Goal: Navigation & Orientation: Find specific page/section

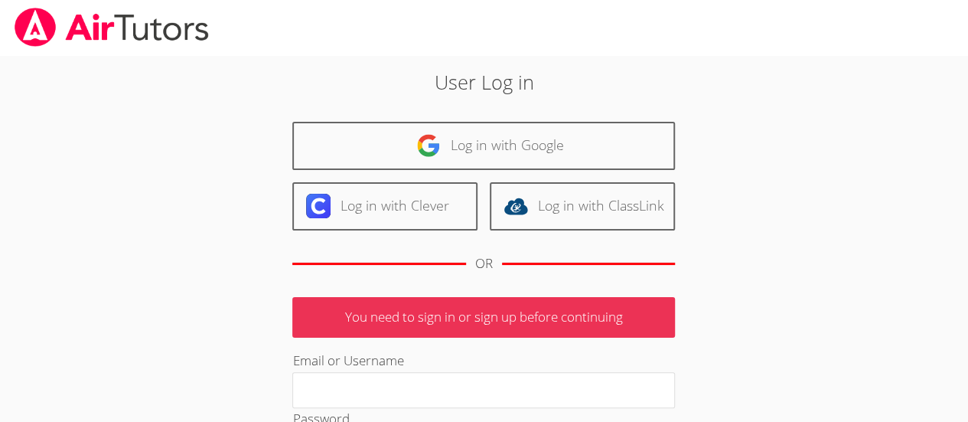
type input "[PERSON_NAME][EMAIL_ADDRESS][DOMAIN_NAME]"
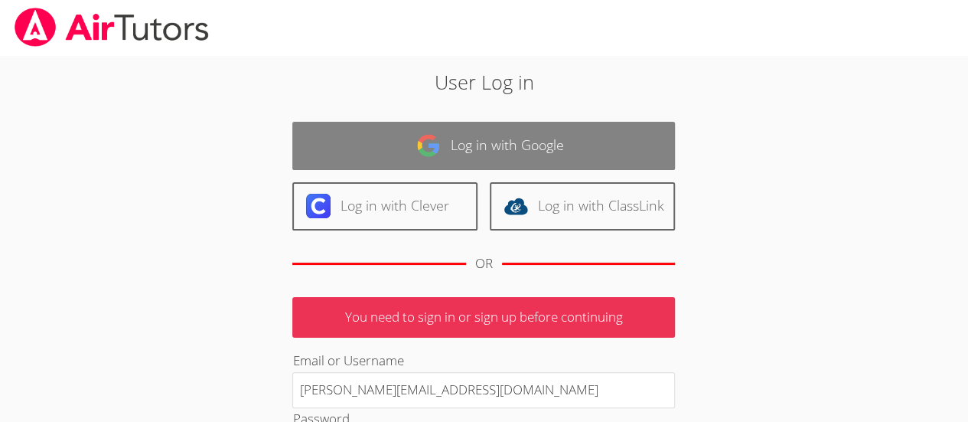
click at [552, 138] on link "Log in with Google" at bounding box center [483, 146] width 383 height 48
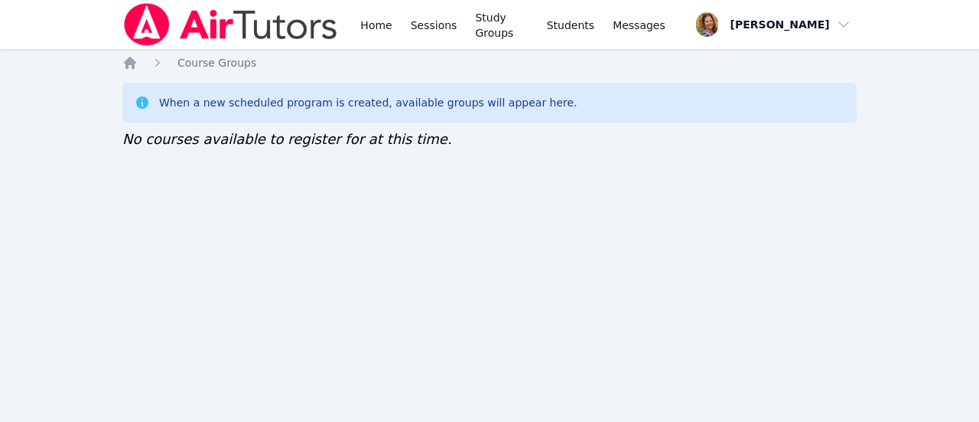
click at [427, 22] on link "Sessions" at bounding box center [434, 24] width 53 height 49
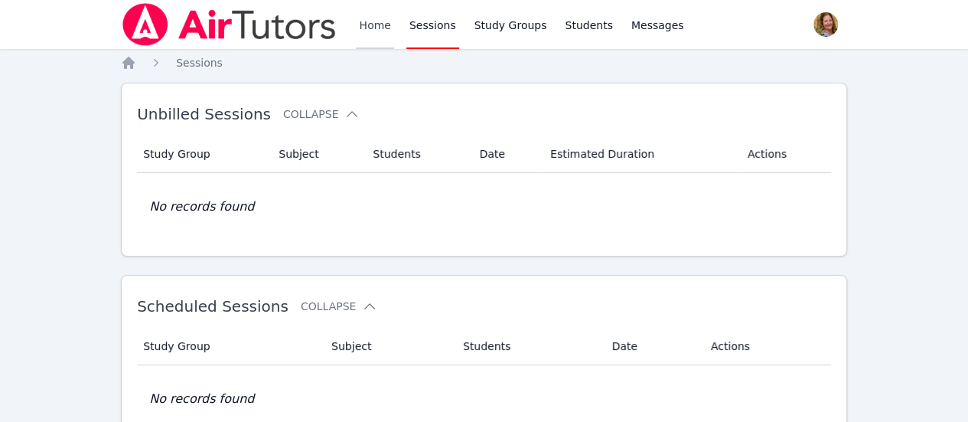
click at [370, 24] on link "Home" at bounding box center [374, 24] width 37 height 49
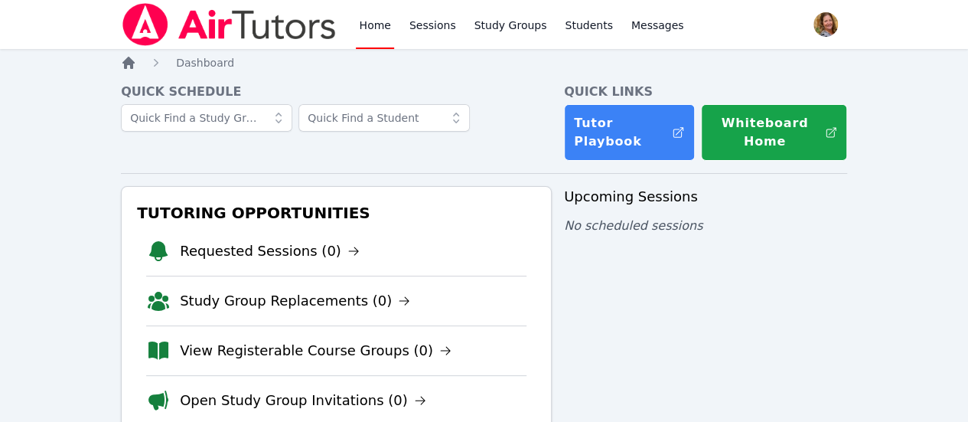
click at [125, 68] on icon "Breadcrumb" at bounding box center [128, 63] width 12 height 12
click at [491, 29] on link "Study Groups" at bounding box center [510, 24] width 79 height 49
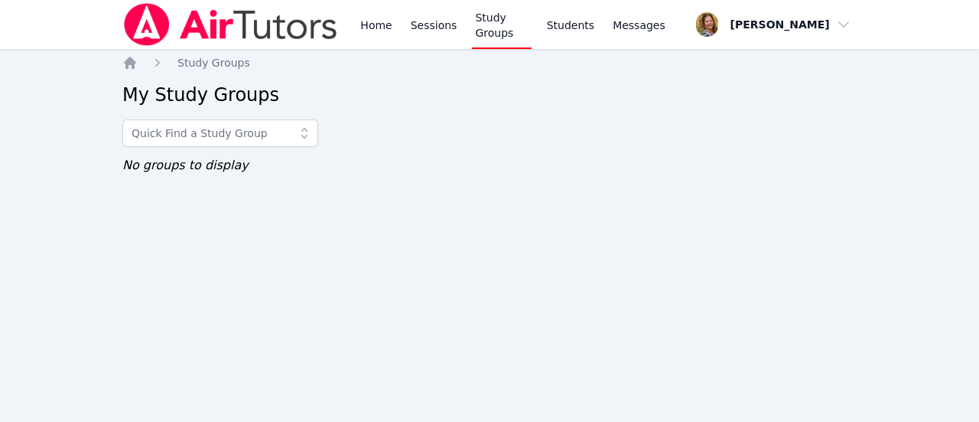
click at [426, 24] on link "Sessions" at bounding box center [434, 24] width 53 height 49
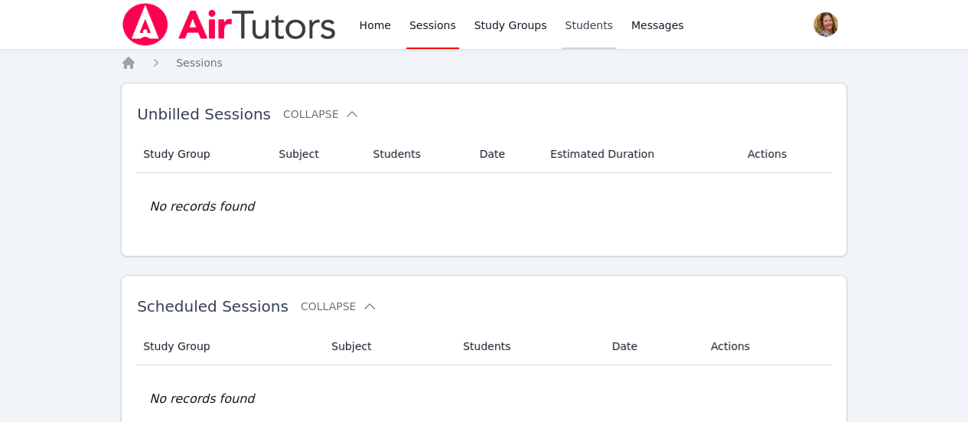
click at [562, 31] on link "Students" at bounding box center [589, 24] width 54 height 49
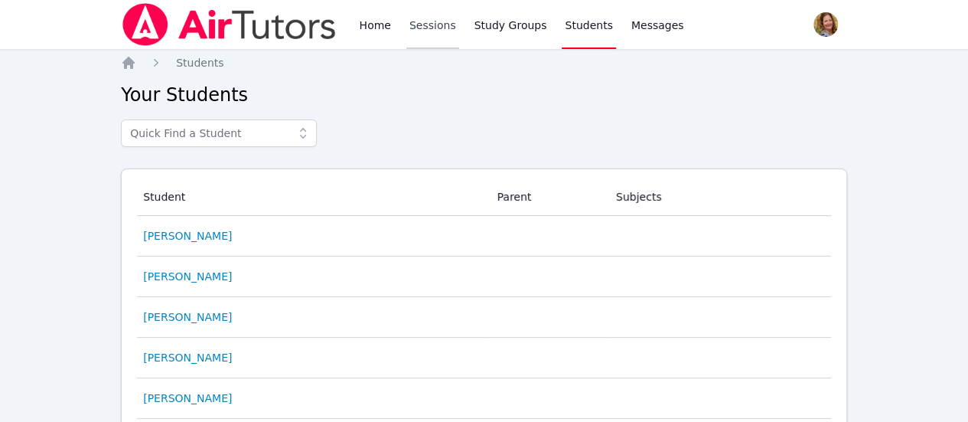
click at [424, 24] on link "Sessions" at bounding box center [432, 24] width 53 height 49
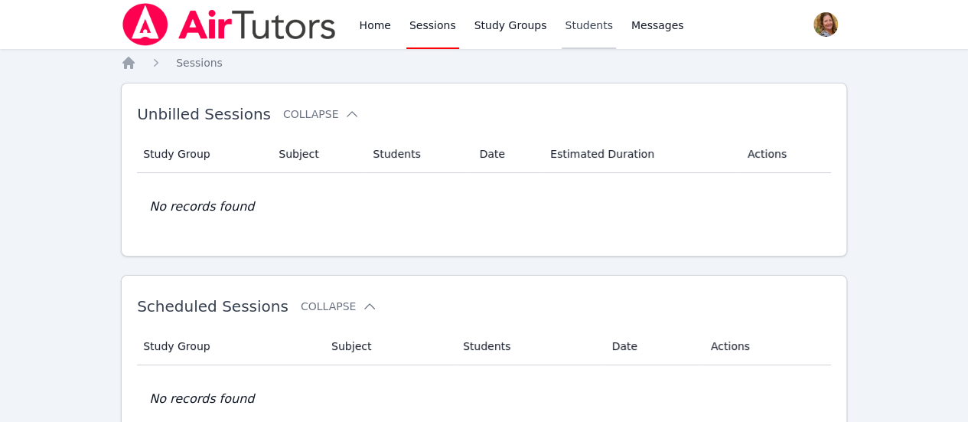
click at [566, 26] on link "Students" at bounding box center [589, 24] width 54 height 49
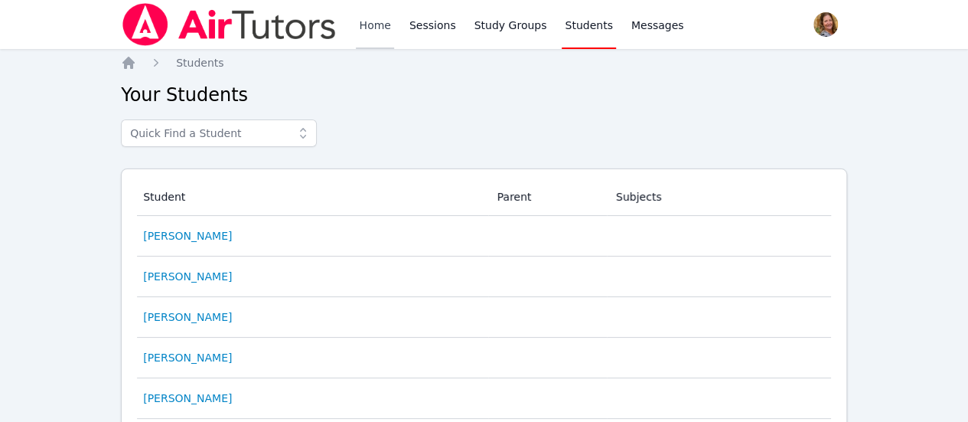
click at [365, 20] on link "Home" at bounding box center [374, 24] width 37 height 49
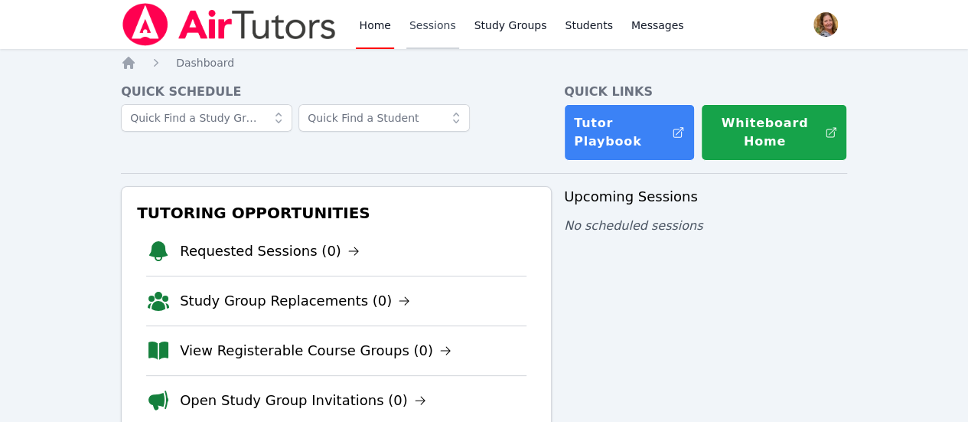
click at [434, 29] on link "Sessions" at bounding box center [432, 24] width 53 height 49
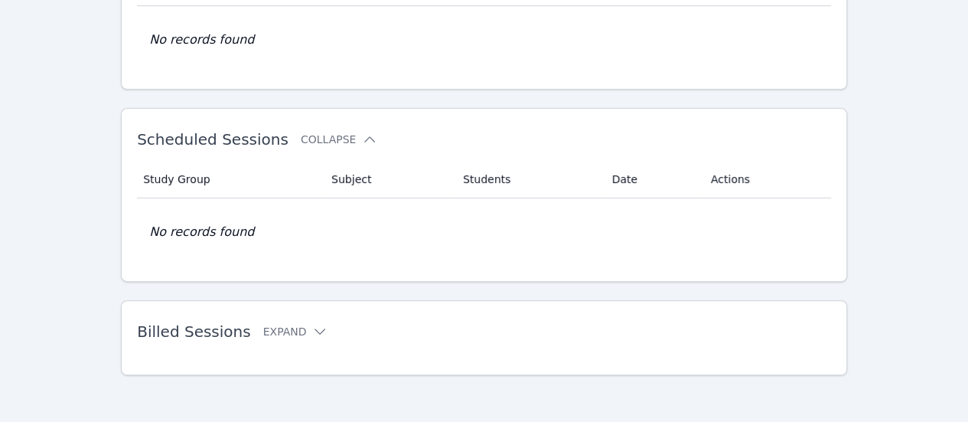
scroll to position [54, 0]
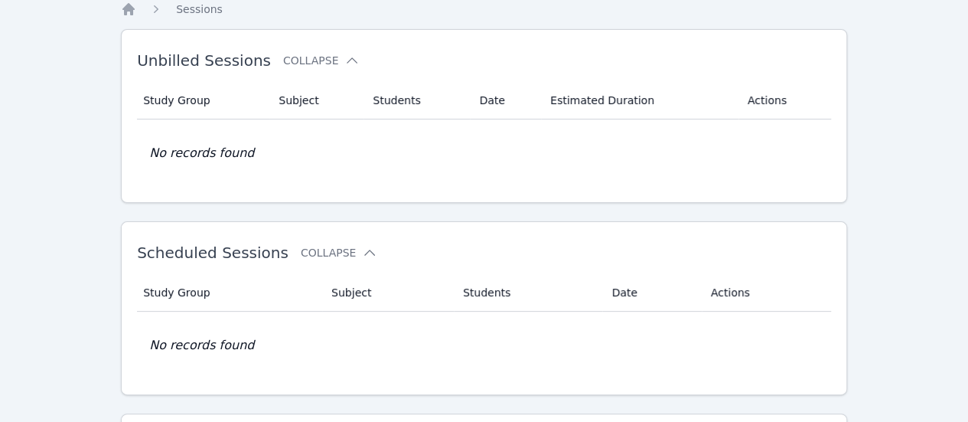
click at [127, 14] on icon "Breadcrumb" at bounding box center [128, 9] width 15 height 15
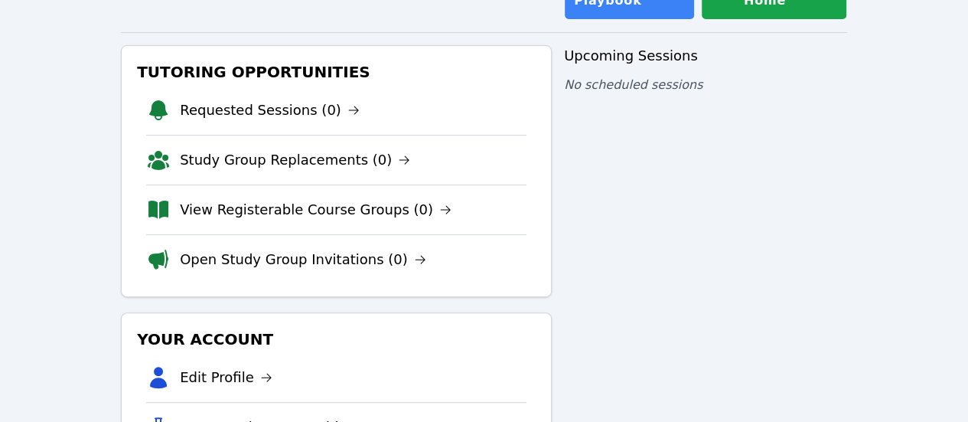
scroll to position [155, 0]
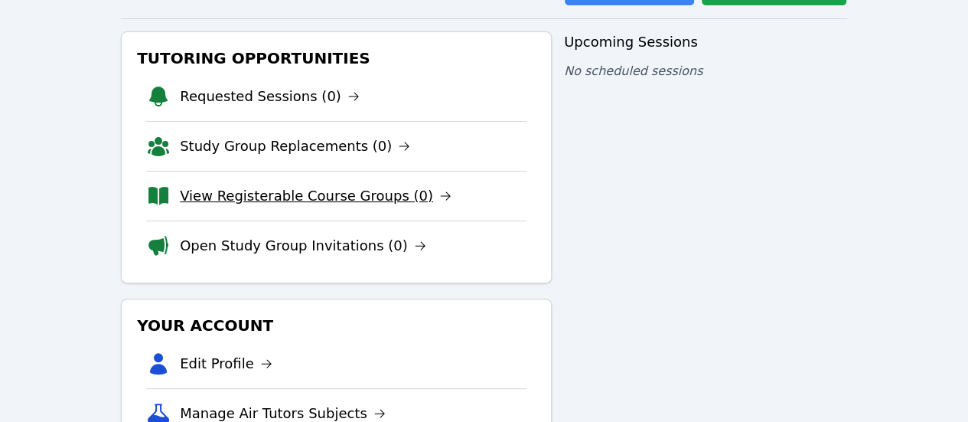
click at [376, 202] on link "View Registerable Course Groups (0)" at bounding box center [316, 195] width 272 height 21
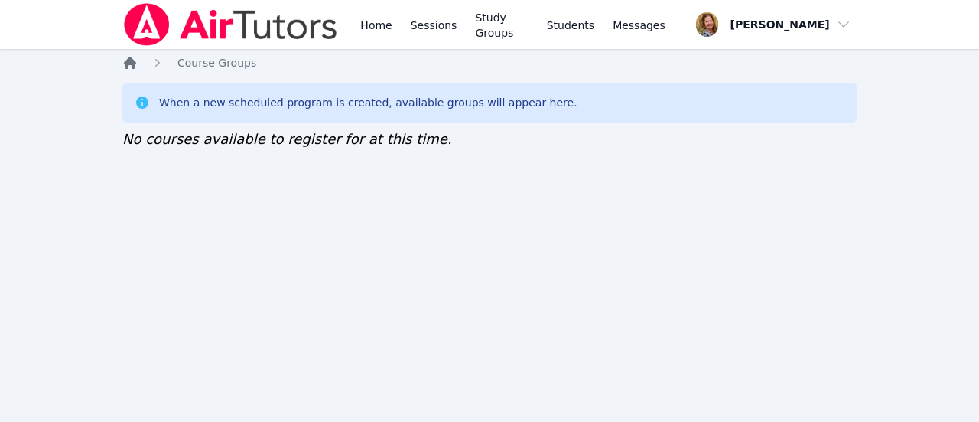
click at [126, 63] on icon "Breadcrumb" at bounding box center [130, 63] width 12 height 12
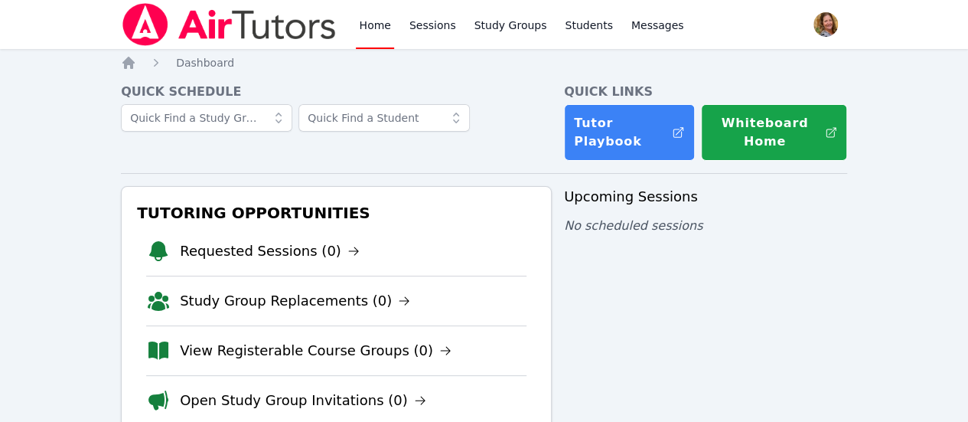
click at [811, 19] on span "button" at bounding box center [826, 25] width 34 height 34
click at [735, 92] on button "Logout" at bounding box center [764, 87] width 147 height 28
